Goal: Find specific page/section: Find specific page/section

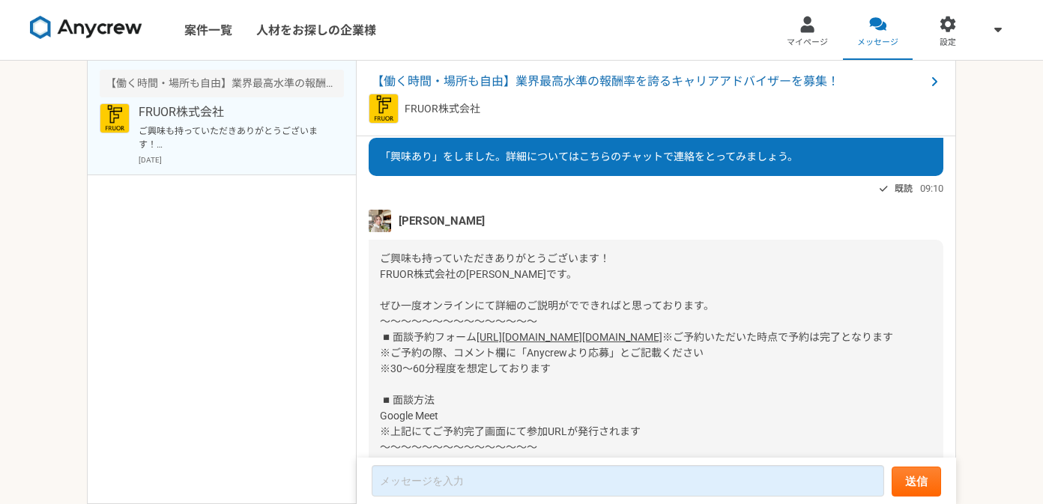
scroll to position [28, 0]
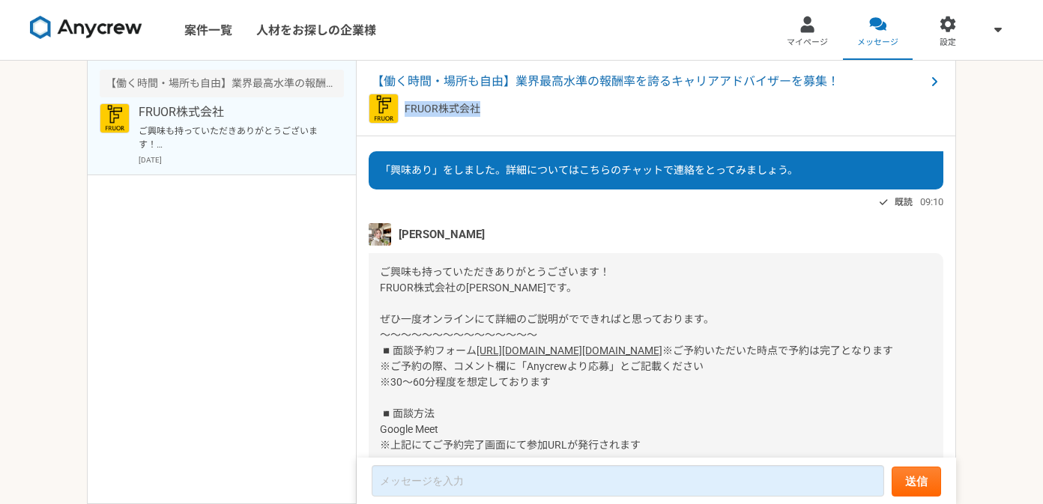
drag, startPoint x: 405, startPoint y: 109, endPoint x: 496, endPoint y: 109, distance: 91.4
click at [496, 109] on div "FRUOR株式会社" at bounding box center [656, 109] width 575 height 30
copy p "FRUOR株式会社"
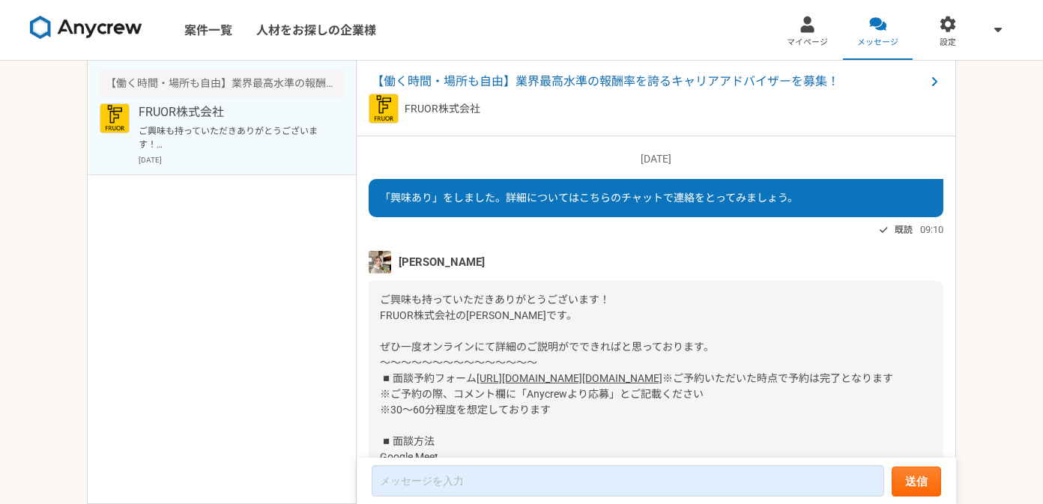
scroll to position [82, 0]
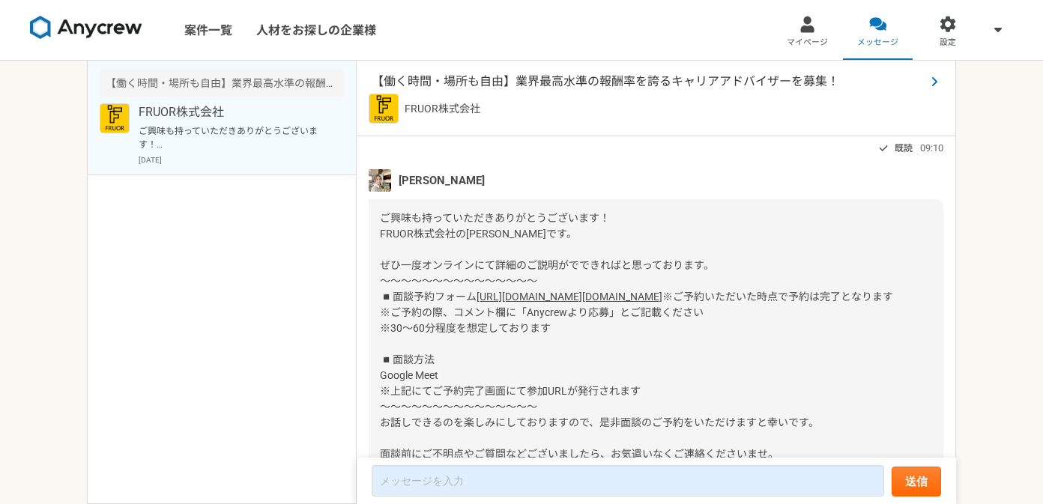
click at [551, 81] on span "【働く時間・場所も自由】業界最高水準の報酬率を誇るキャリアアドバイザーを募集！" at bounding box center [649, 82] width 554 height 18
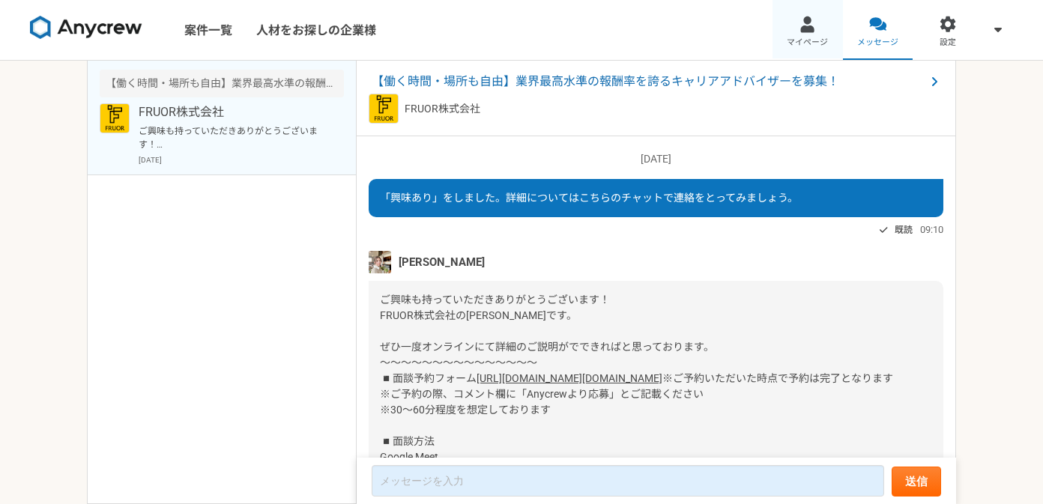
click at [804, 25] on div at bounding box center [807, 24] width 17 height 17
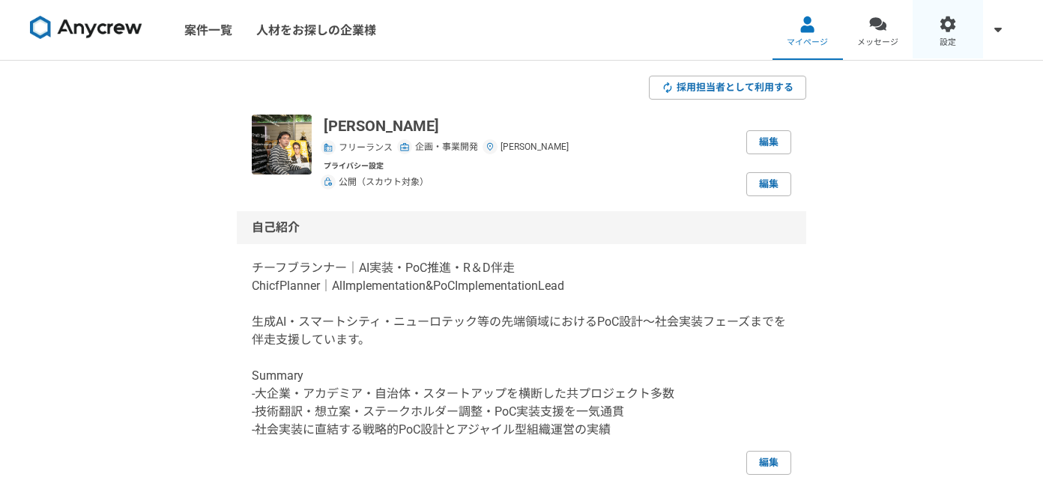
click at [950, 25] on div at bounding box center [948, 24] width 17 height 17
